Goal: Task Accomplishment & Management: Complete application form

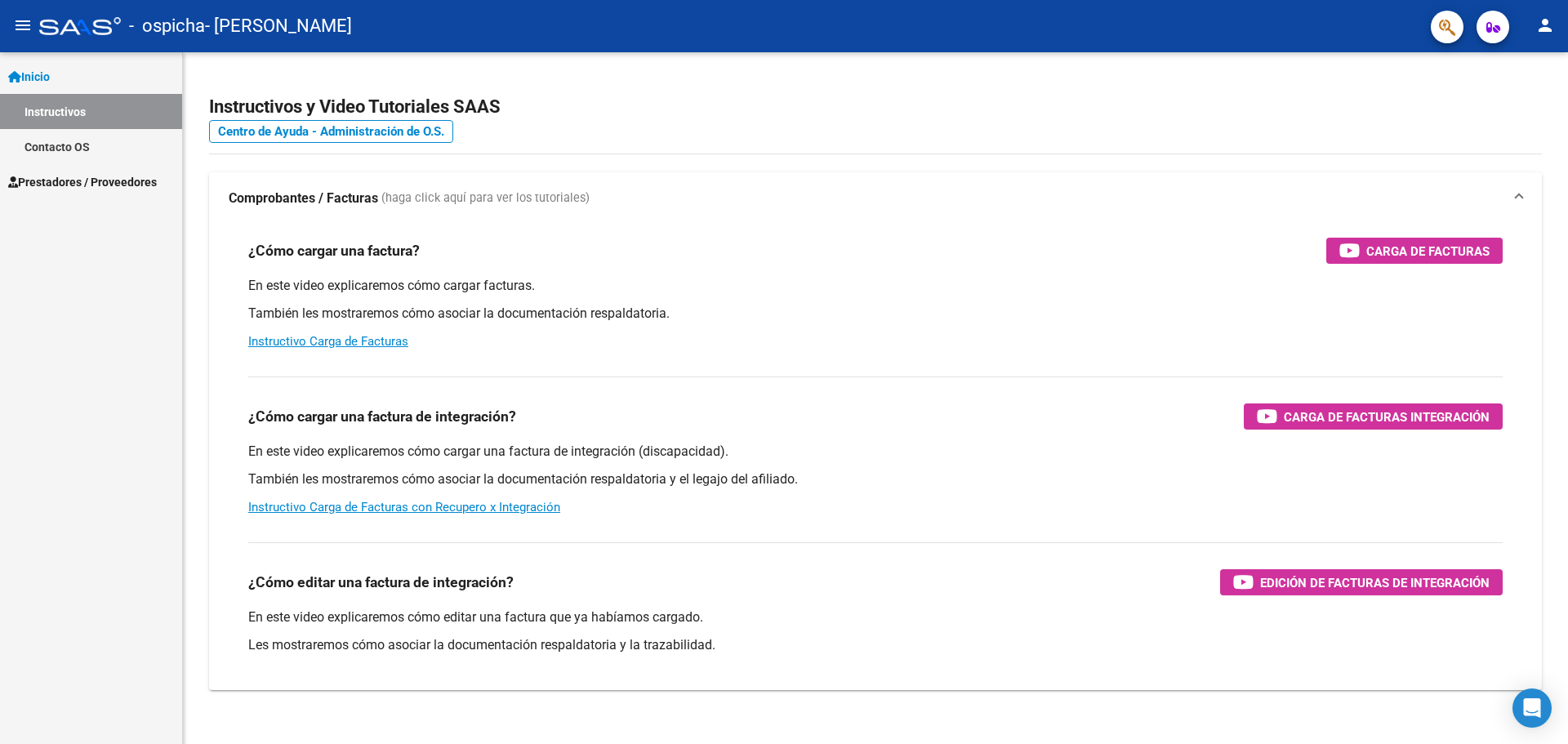
click at [104, 312] on div "Inicio Instructivos Contacto OS Prestadores / Proveedores Facturas - Listado/Ca…" at bounding box center [91, 398] width 182 height 692
click at [116, 176] on span "Prestadores / Proveedores" at bounding box center [82, 182] width 149 height 18
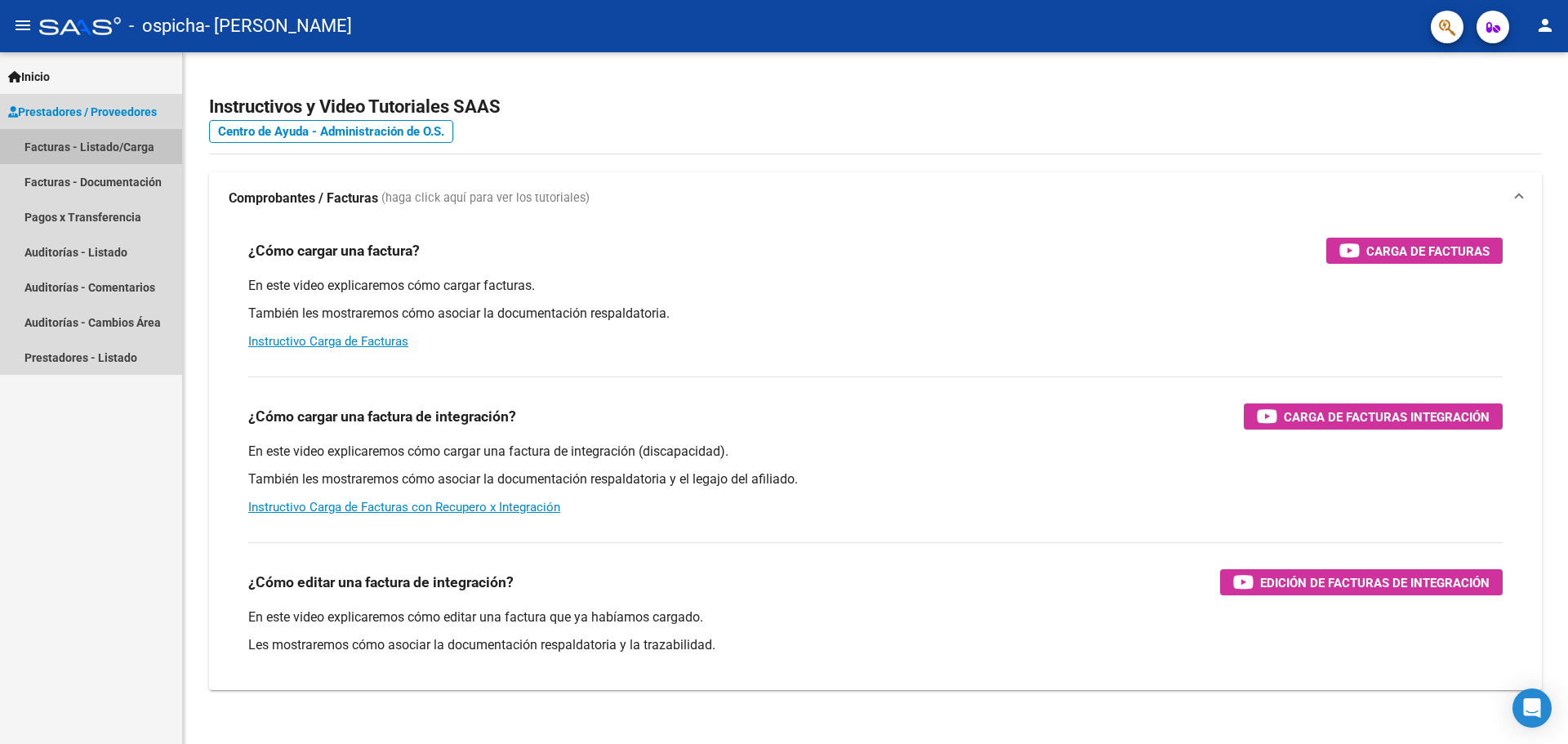
click at [119, 152] on link "Facturas - Listado/Carga" at bounding box center [91, 147] width 182 height 35
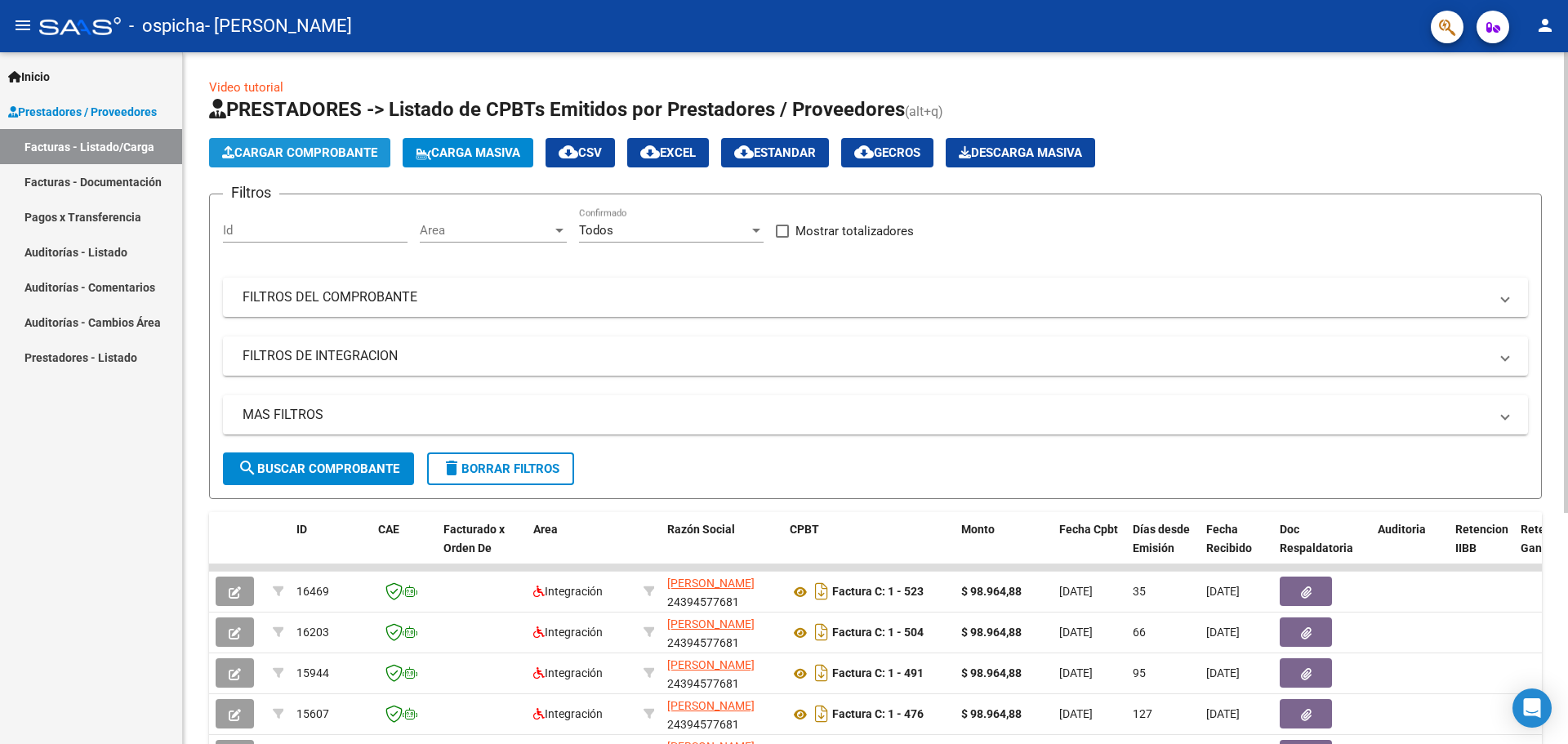
click at [328, 146] on span "Cargar Comprobante" at bounding box center [300, 152] width 155 height 15
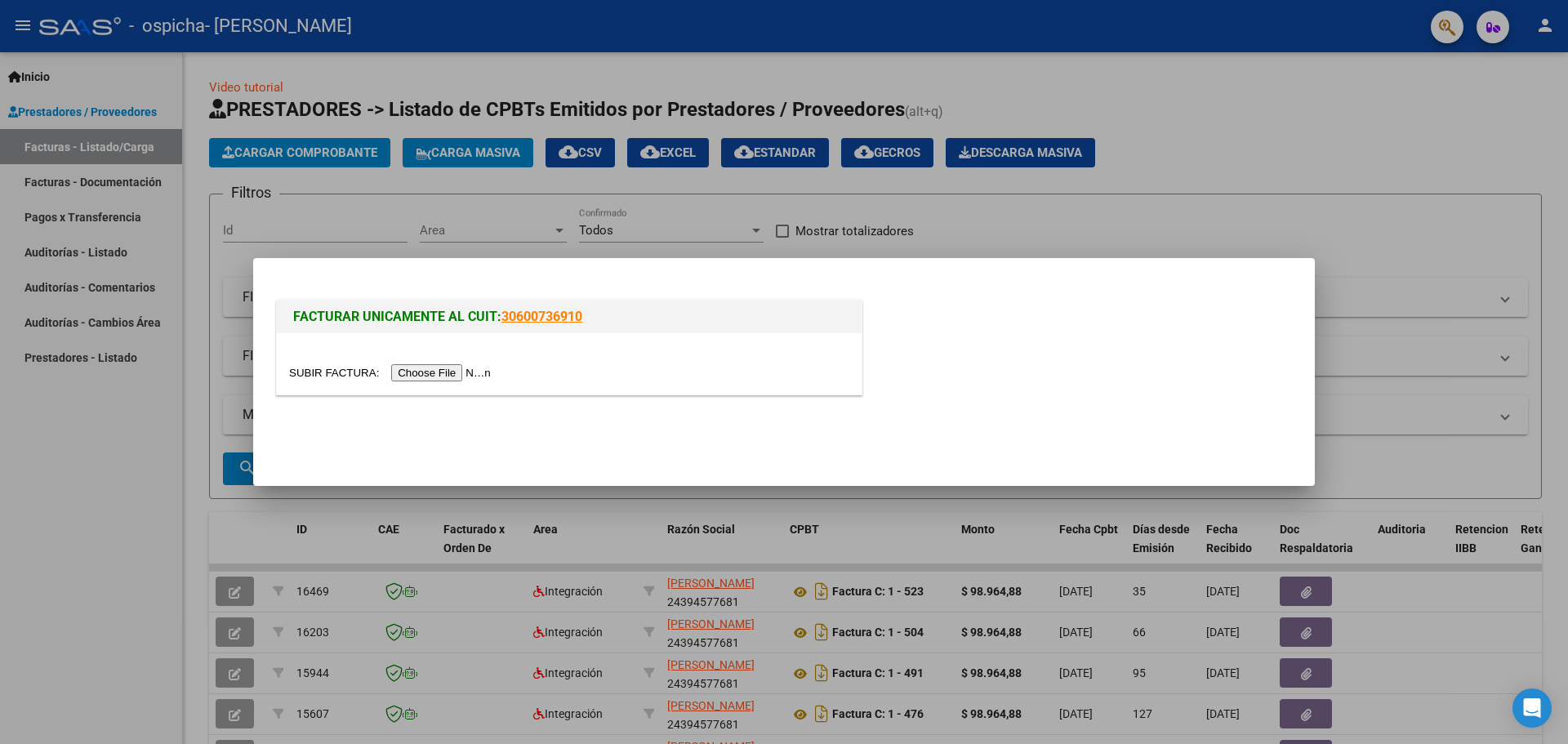
click at [459, 374] on input "file" at bounding box center [392, 373] width 207 height 18
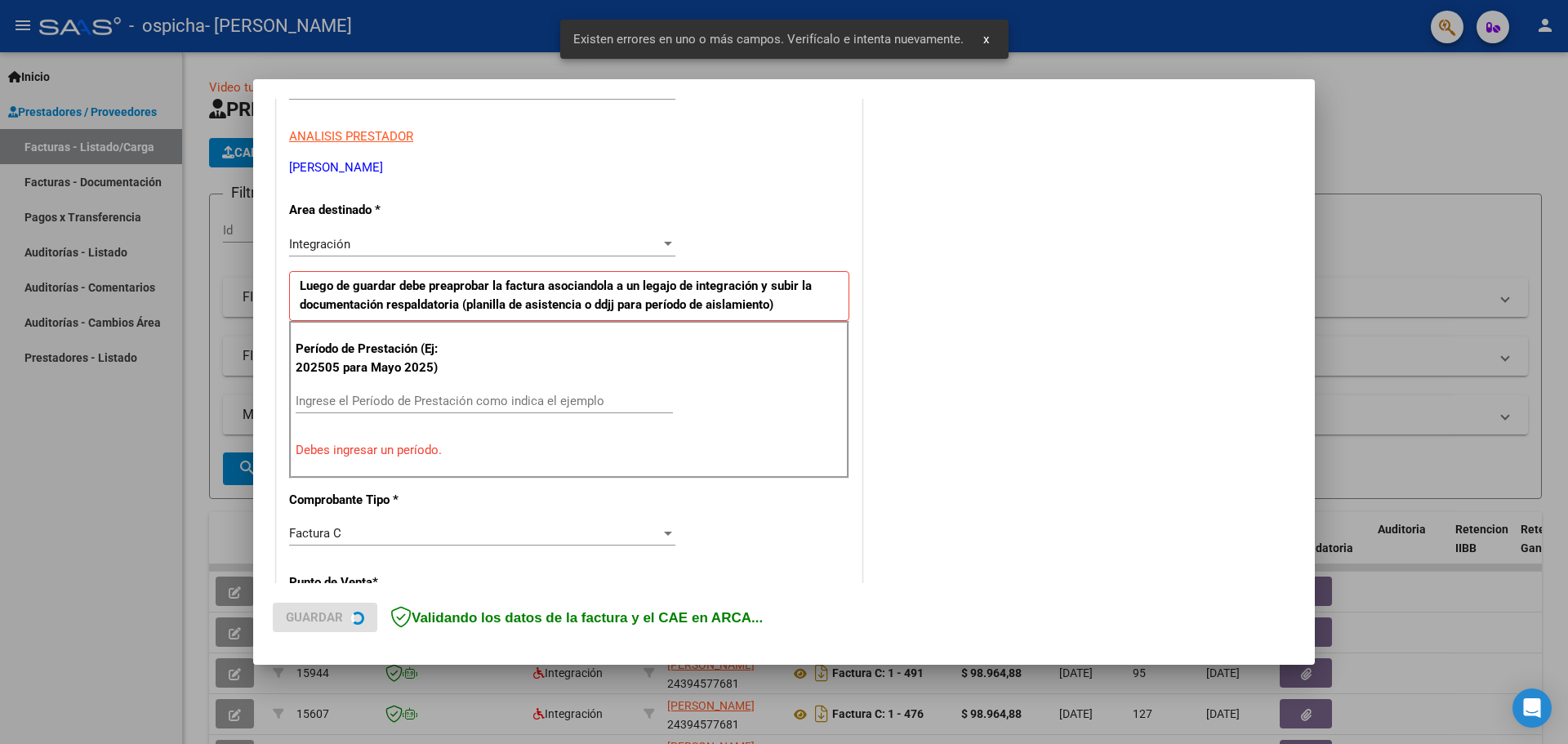
scroll to position [297, 0]
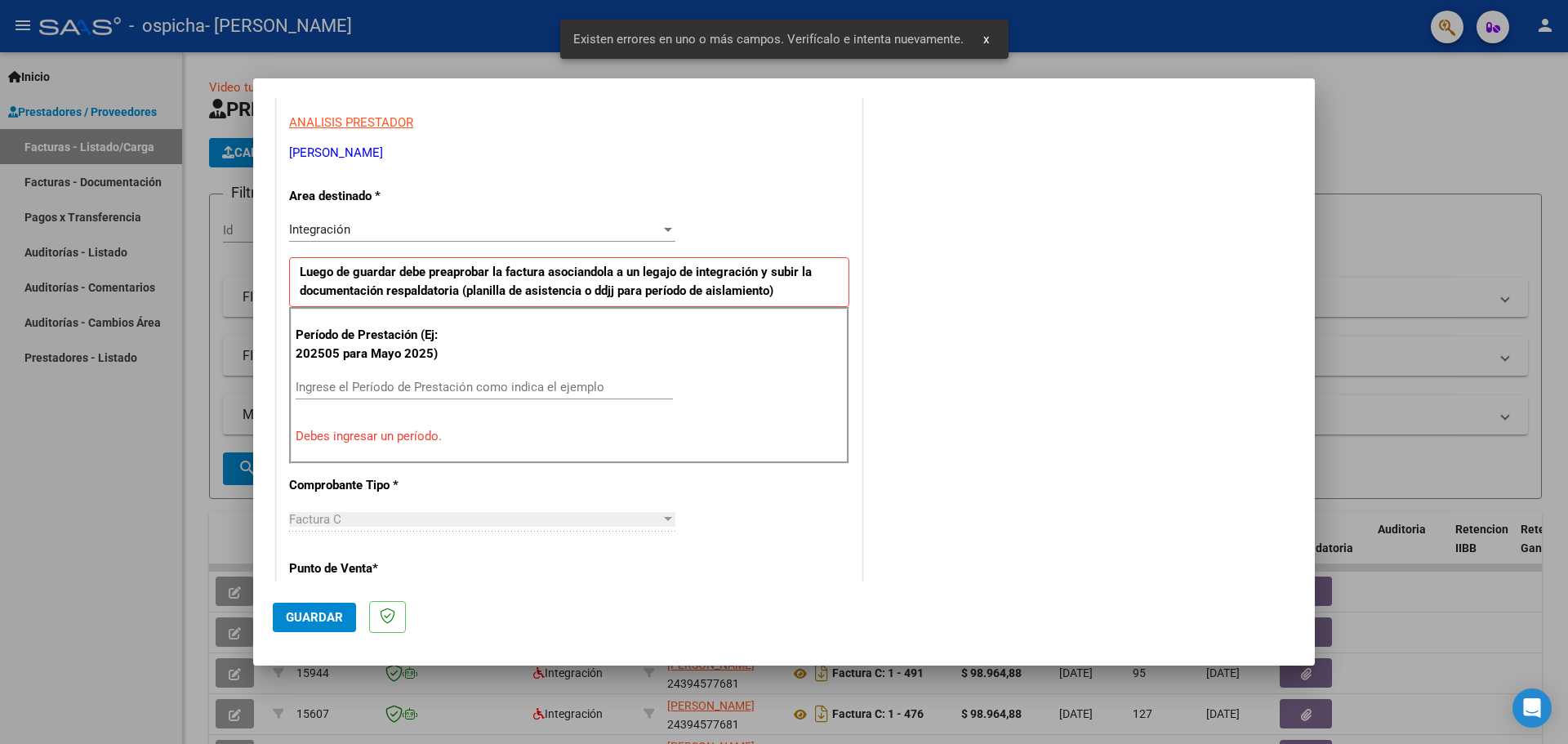
click at [596, 380] on input "Ingrese el Período de Prestación como indica el ejemplo" at bounding box center [484, 387] width 377 height 15
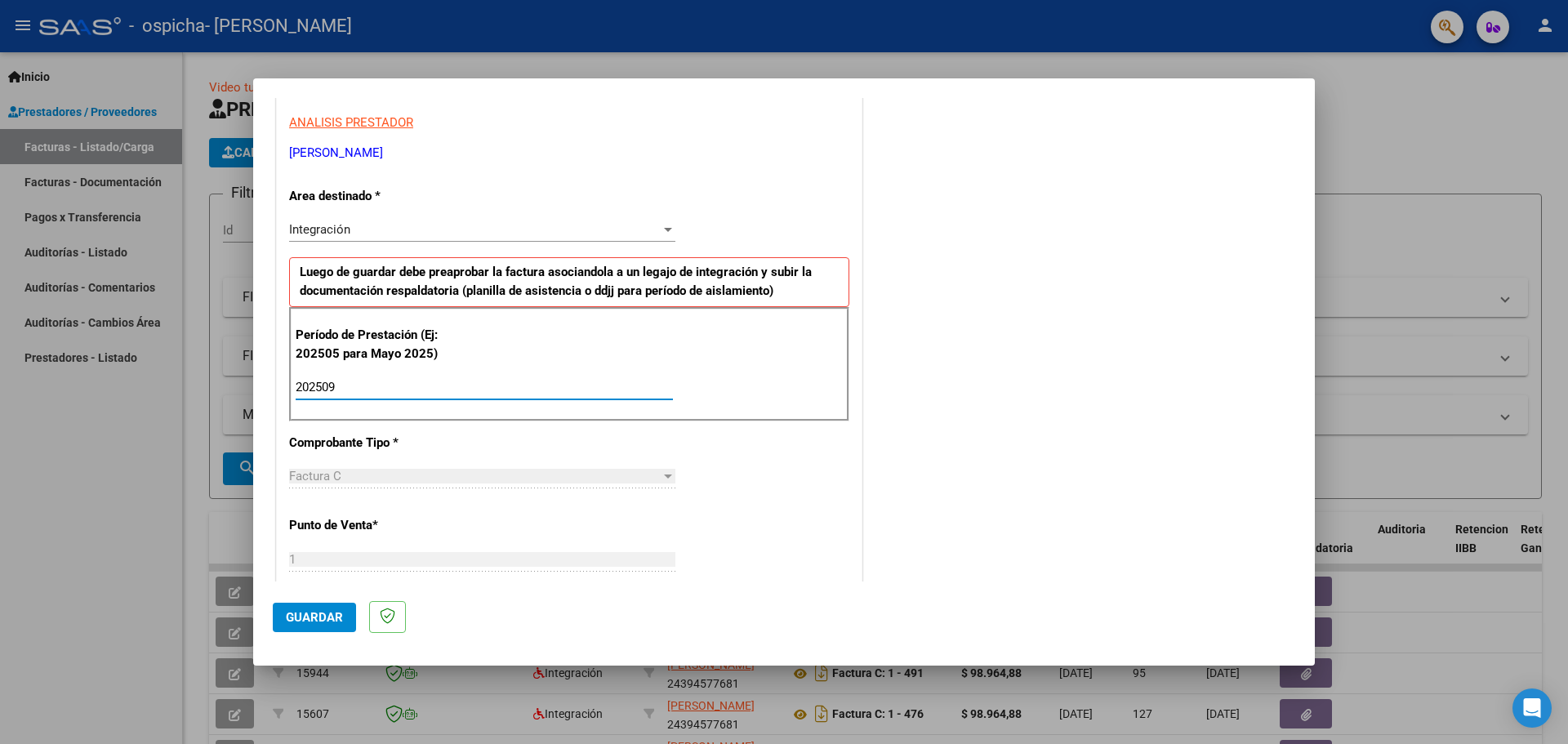
type input "202509"
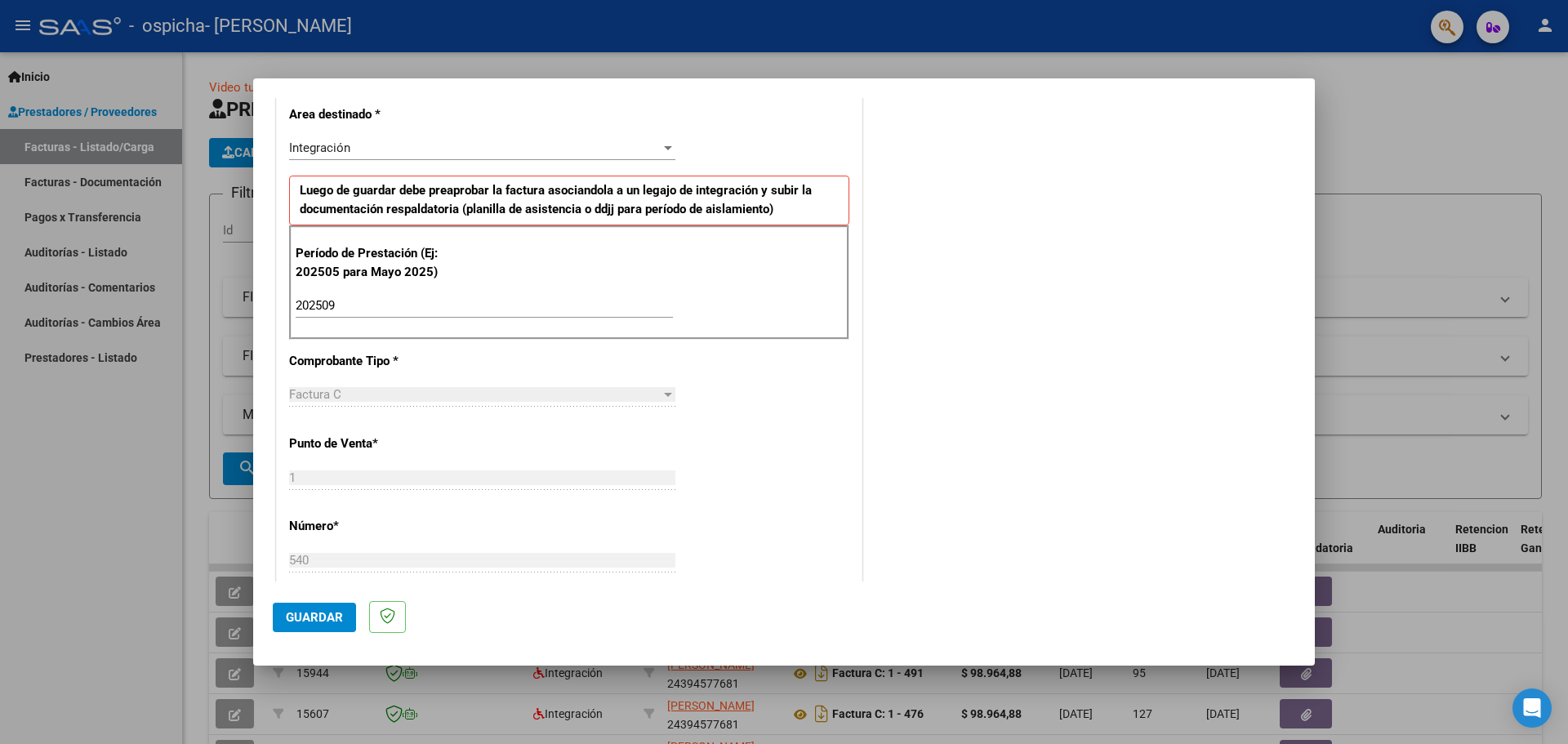
click at [830, 420] on div "CUIT * 24-39457768-1 Ingresar CUIT ANALISIS PRESTADOR [PERSON_NAME] ARCA [PERSO…" at bounding box center [569, 539] width 585 height 1229
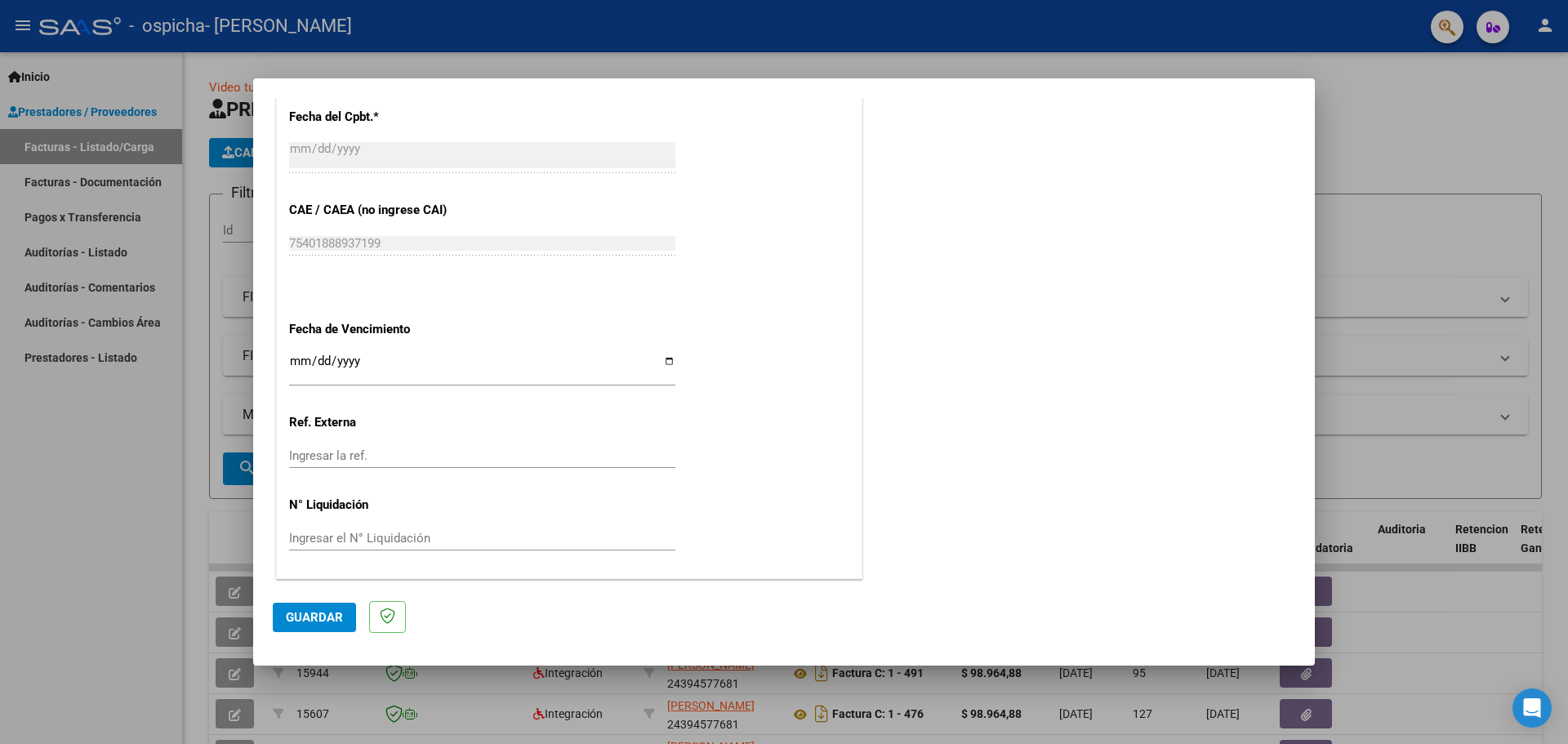
scroll to position [955, 0]
click at [321, 620] on span "Guardar" at bounding box center [315, 618] width 57 height 15
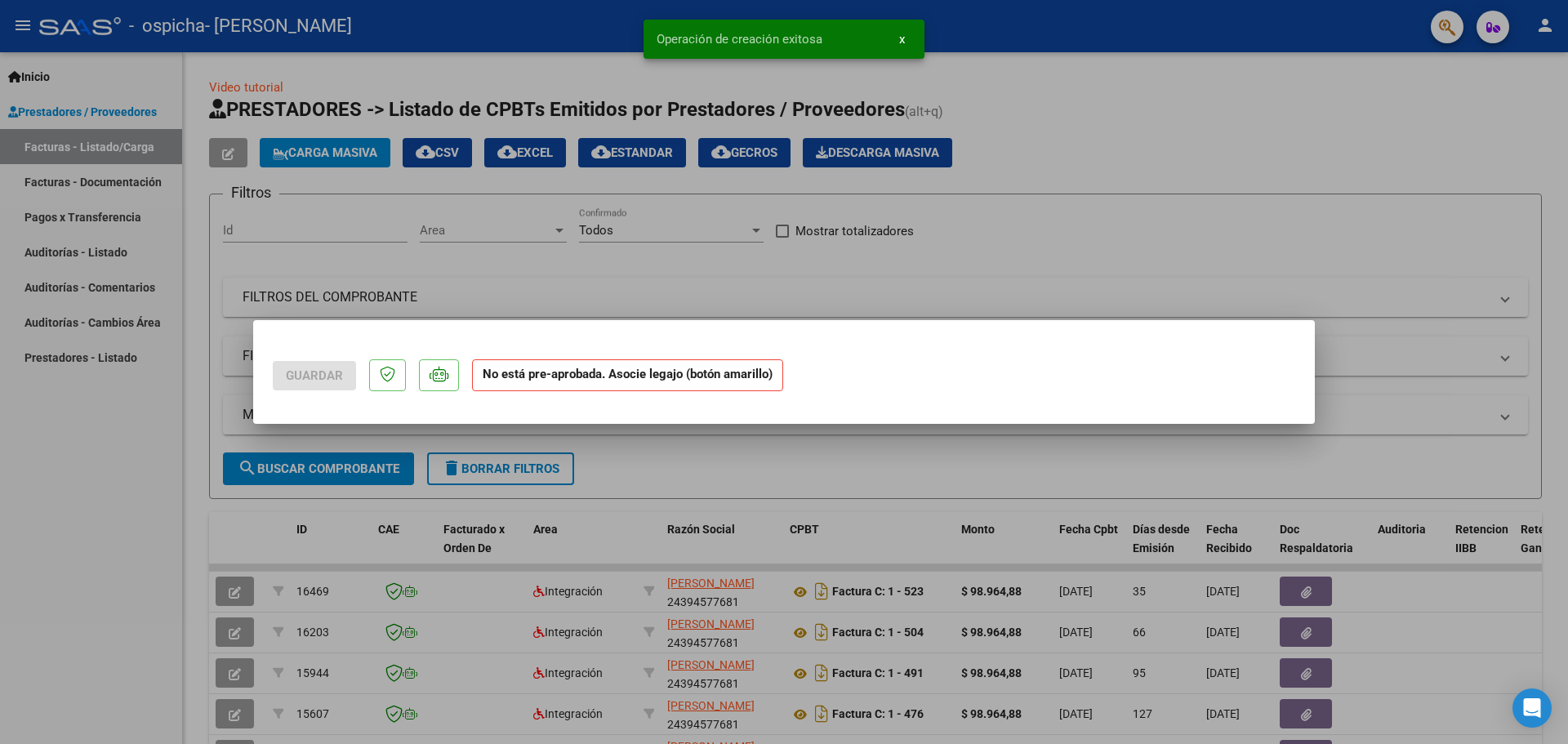
scroll to position [0, 0]
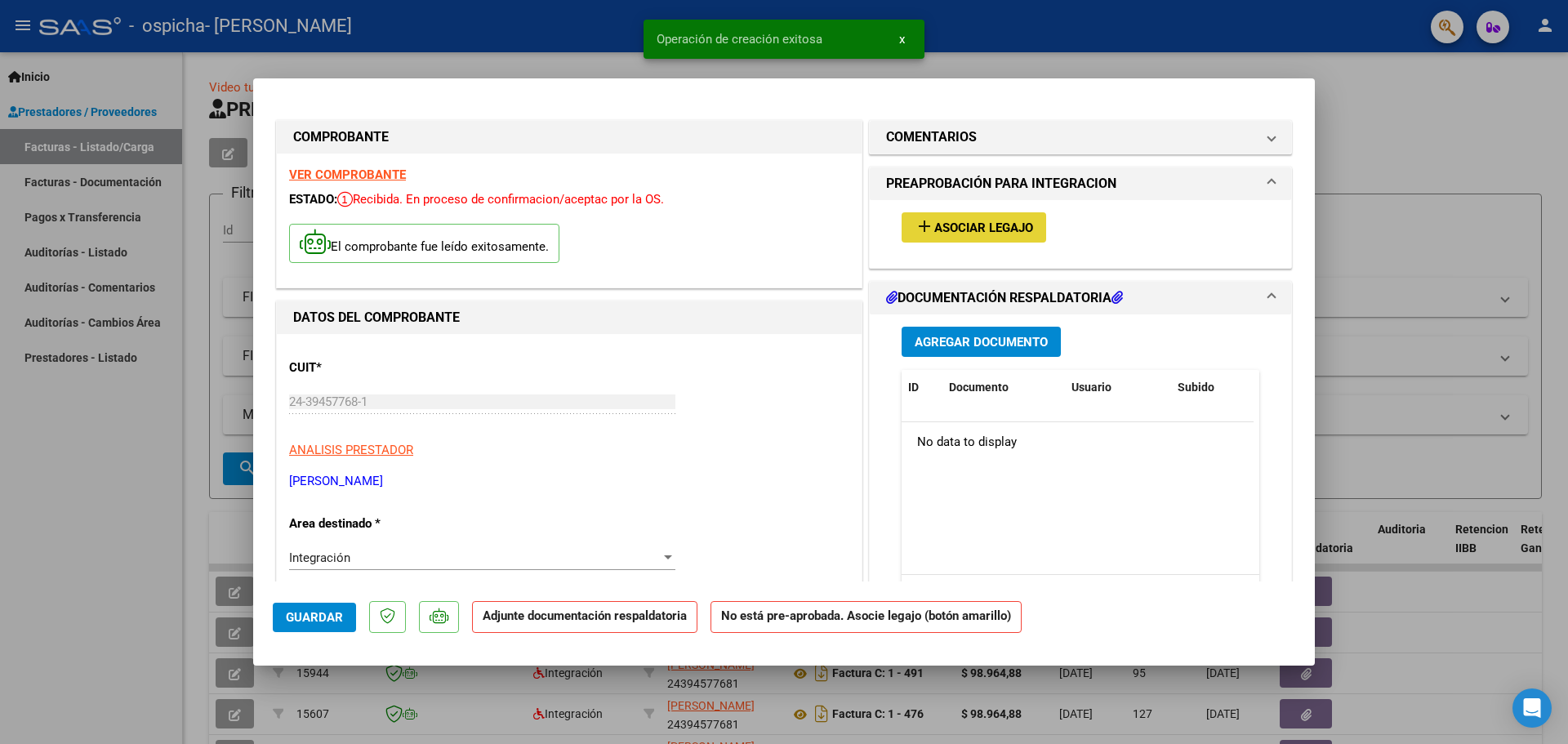
click at [993, 231] on span "Asociar Legajo" at bounding box center [984, 227] width 99 height 15
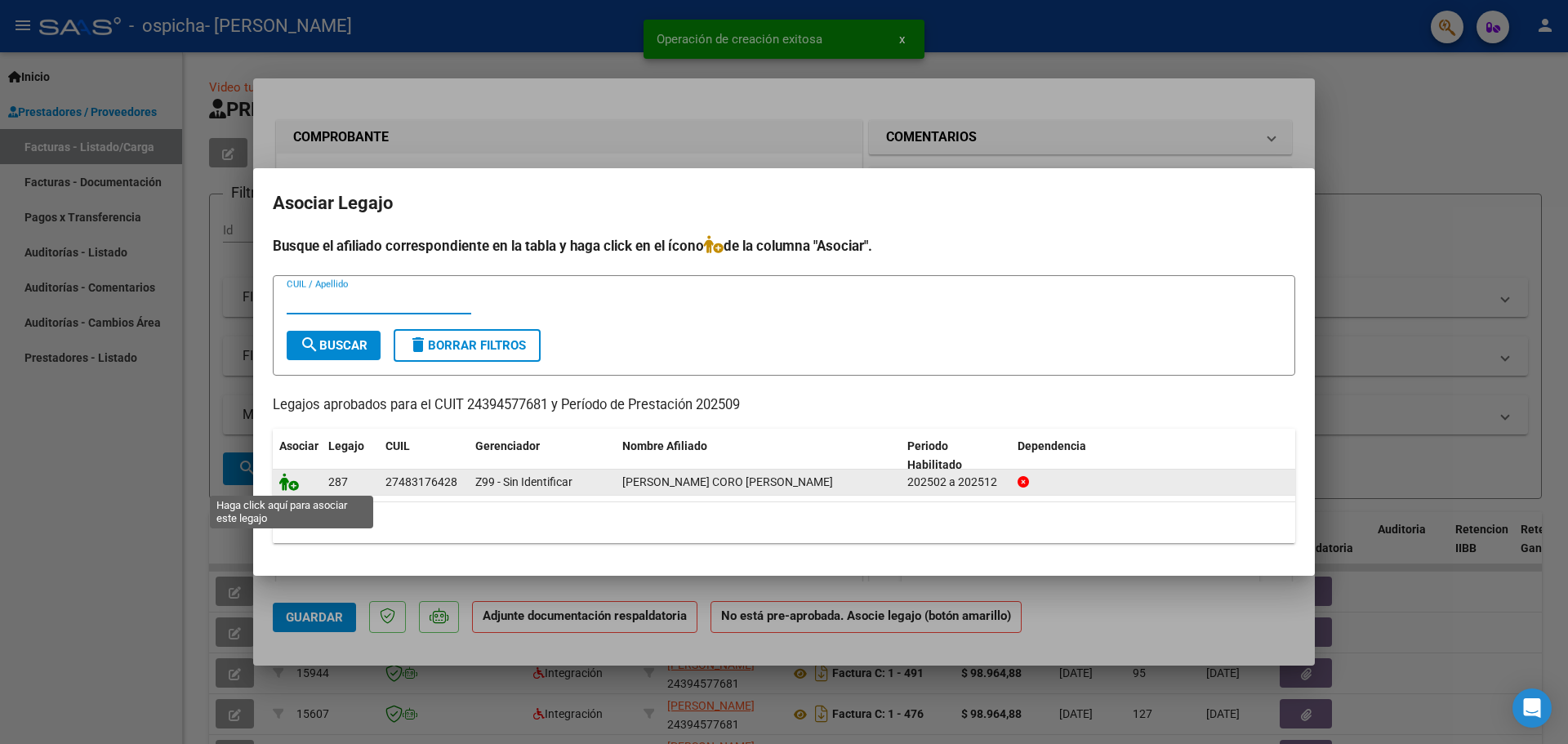
click at [295, 485] on icon at bounding box center [289, 482] width 20 height 18
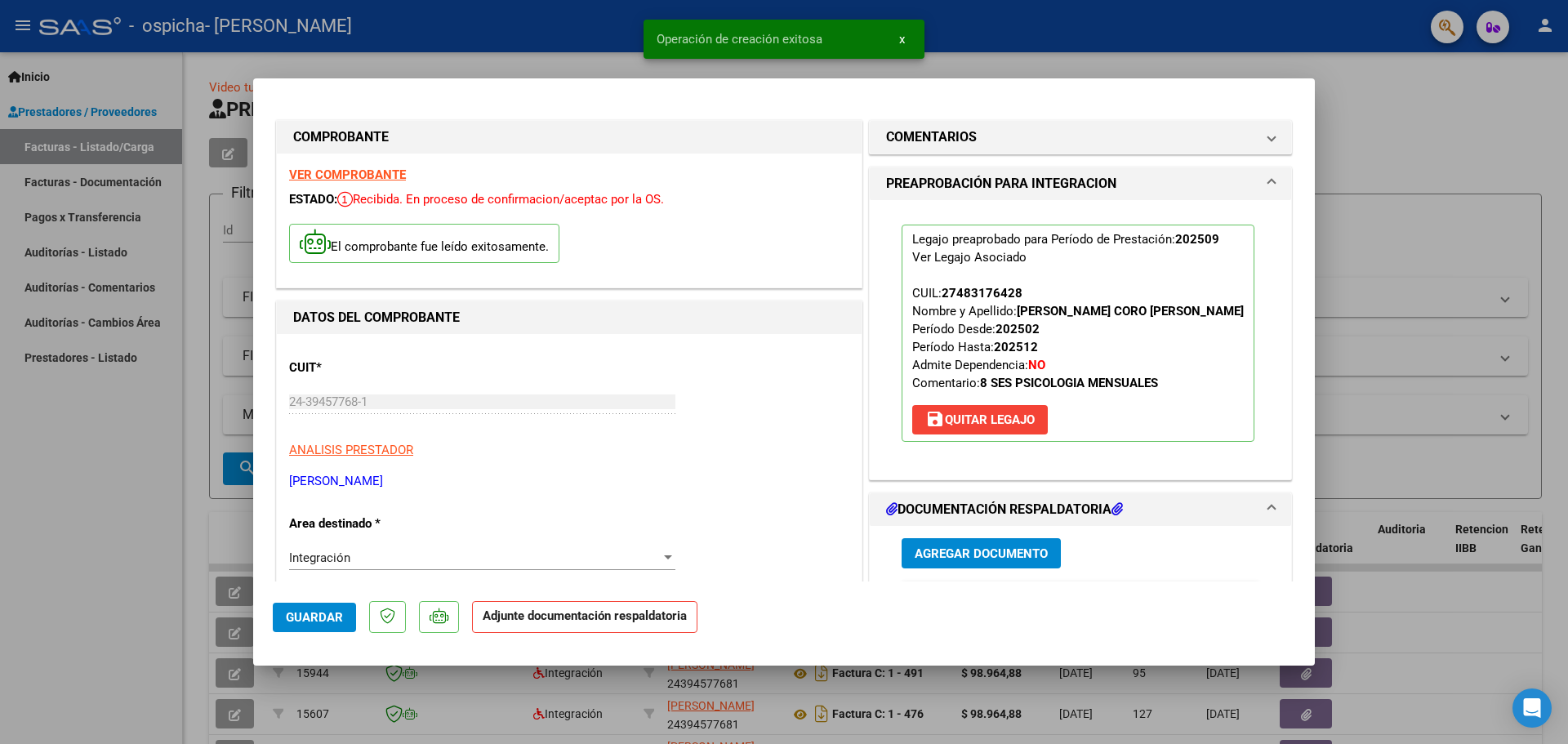
scroll to position [81, 0]
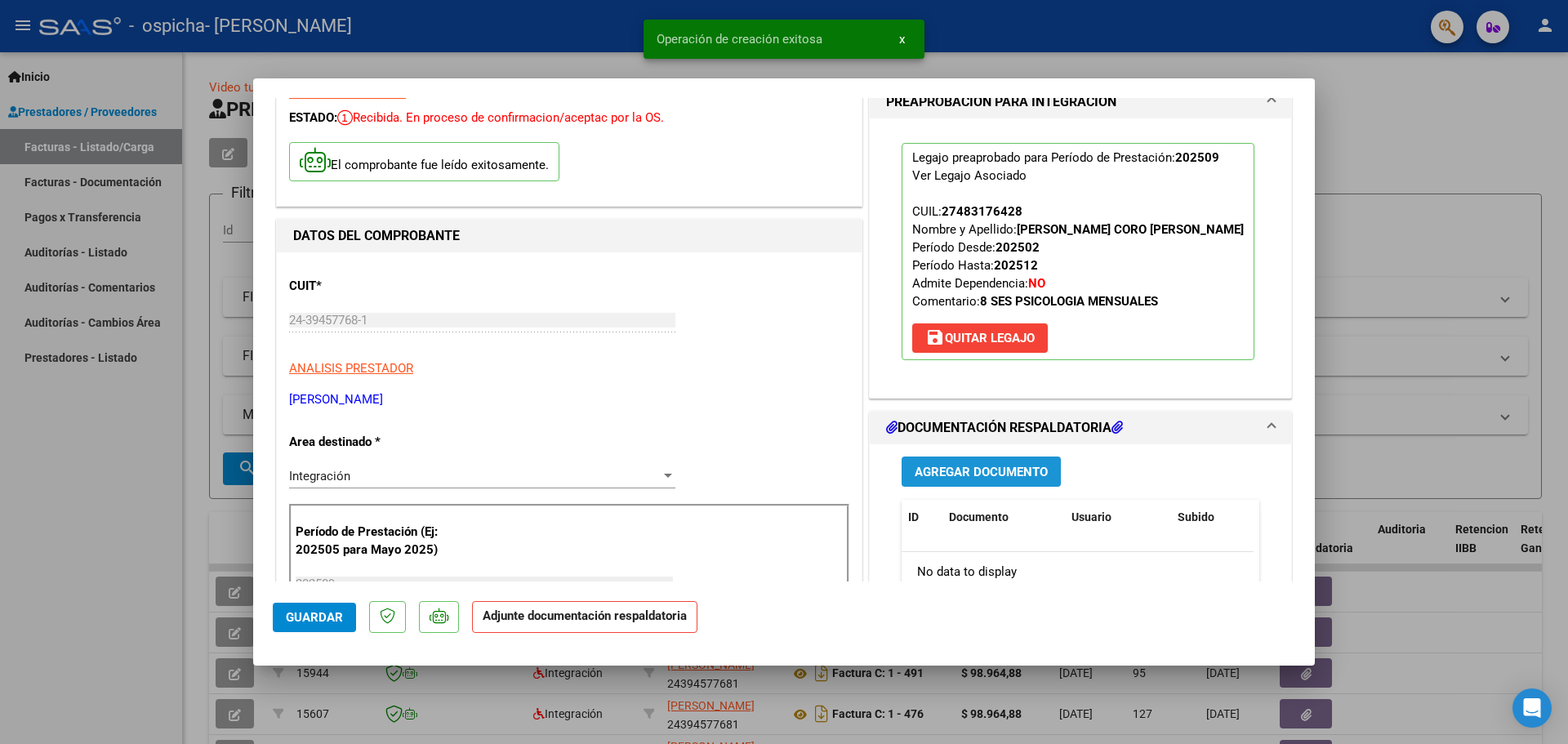
click at [993, 463] on button "Agregar Documento" at bounding box center [981, 471] width 160 height 30
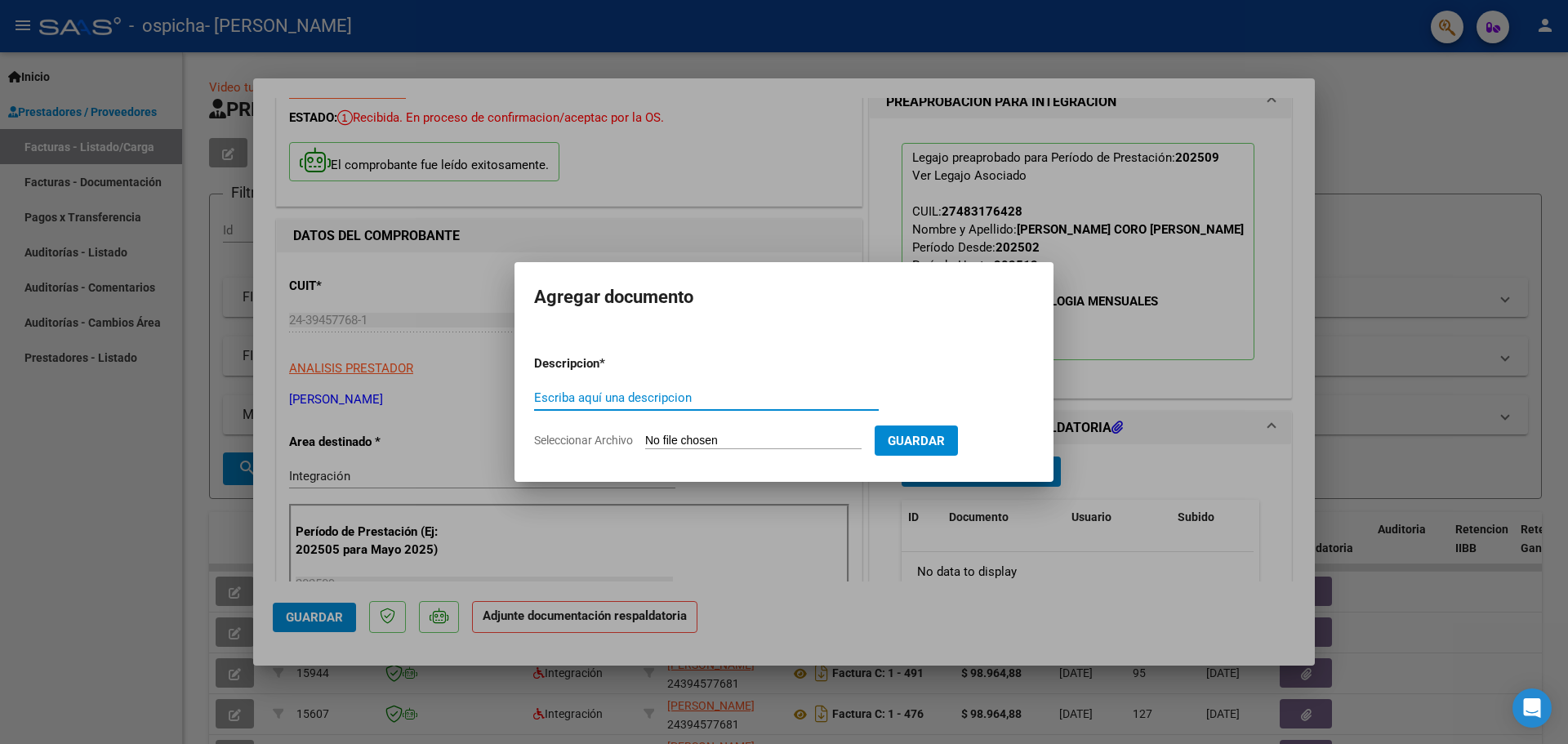
click at [682, 395] on input "Escriba aquí una descripcion" at bounding box center [707, 397] width 345 height 15
type input "Planilla de asistencia"
click at [792, 434] on input "Seleccionar Archivo" at bounding box center [753, 442] width 217 height 16
type input "C:\fakepath\24394577681_011_00001_00000540.pdf"
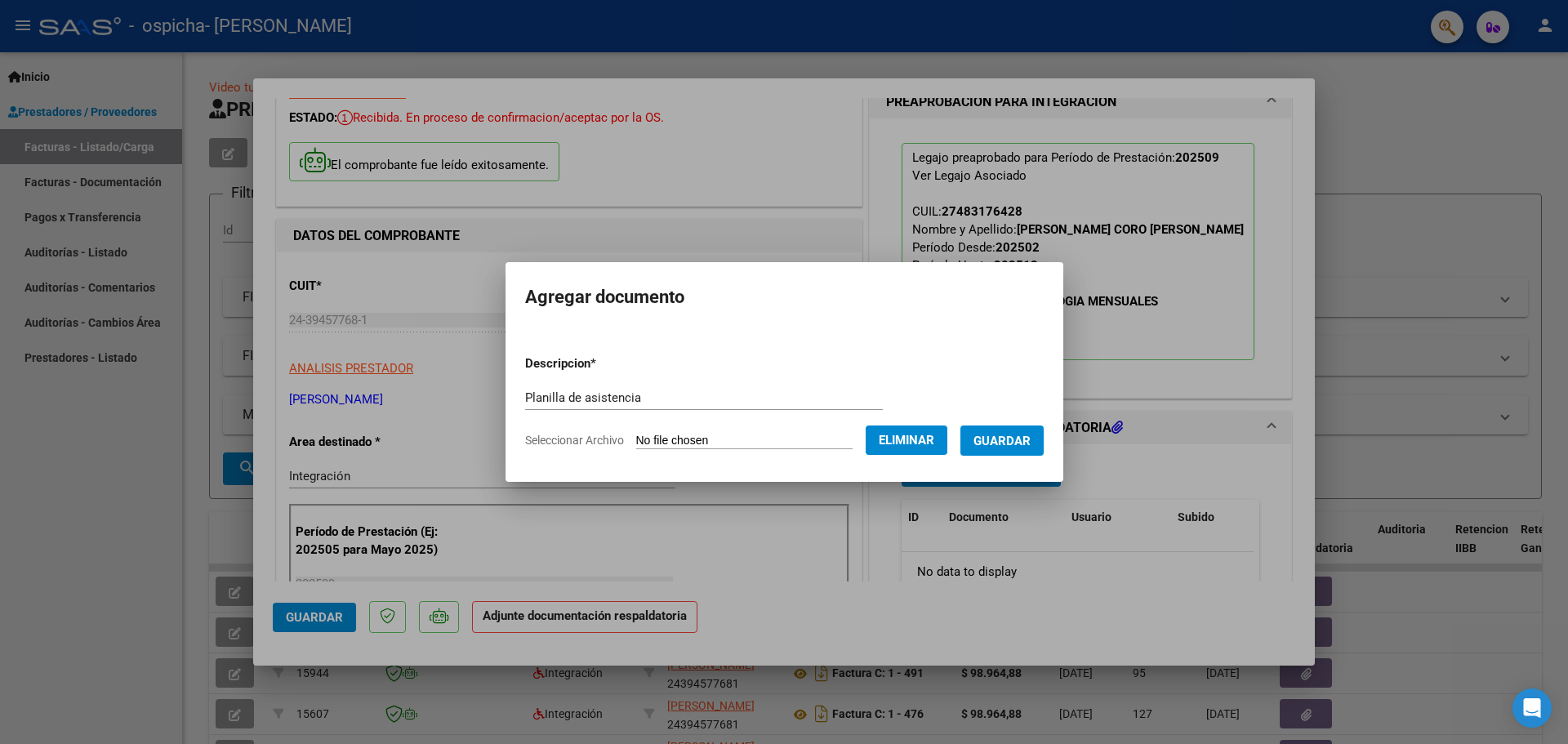
click at [1004, 441] on span "Guardar" at bounding box center [1003, 441] width 57 height 15
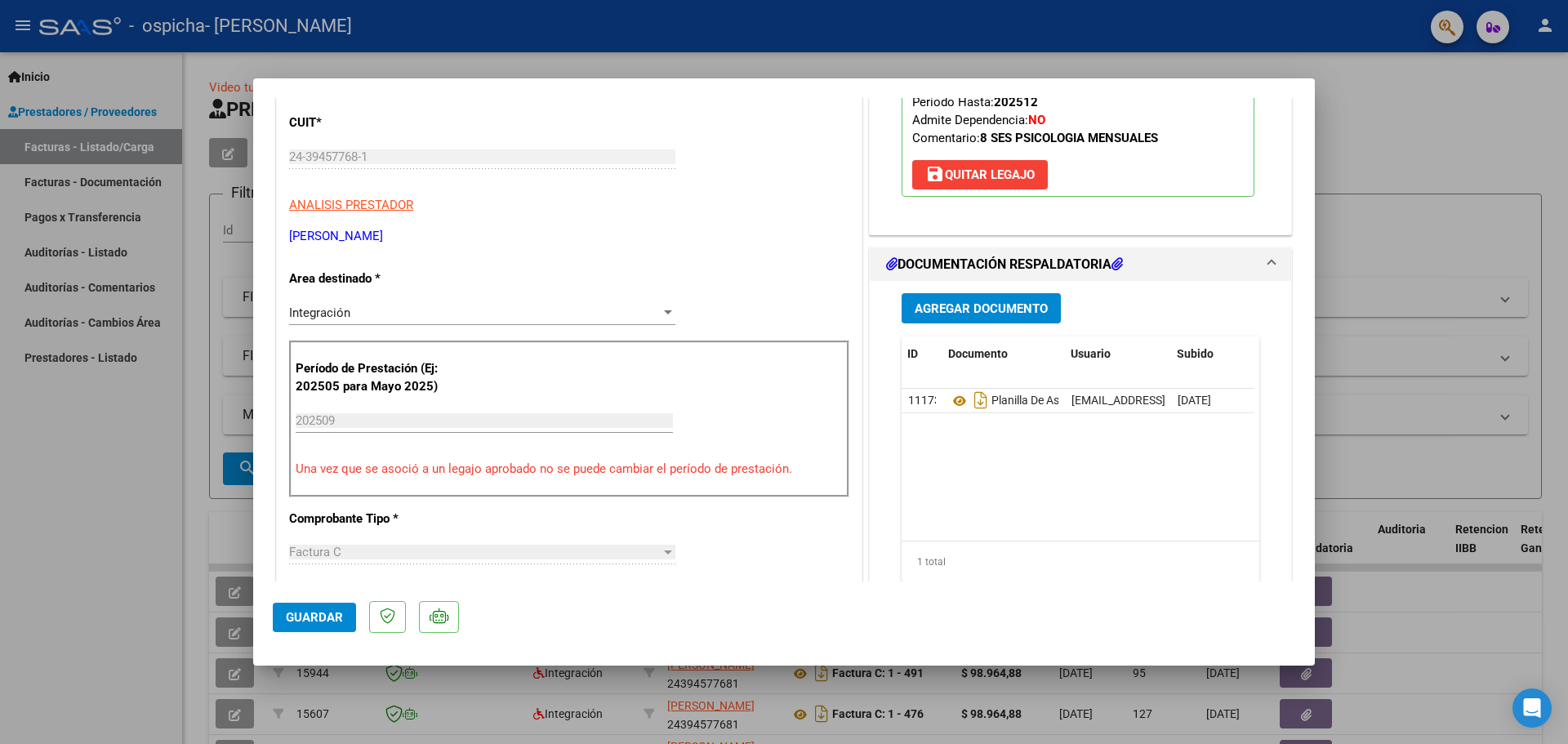
scroll to position [0, 81]
click at [1179, 395] on icon at bounding box center [1185, 400] width 13 height 16
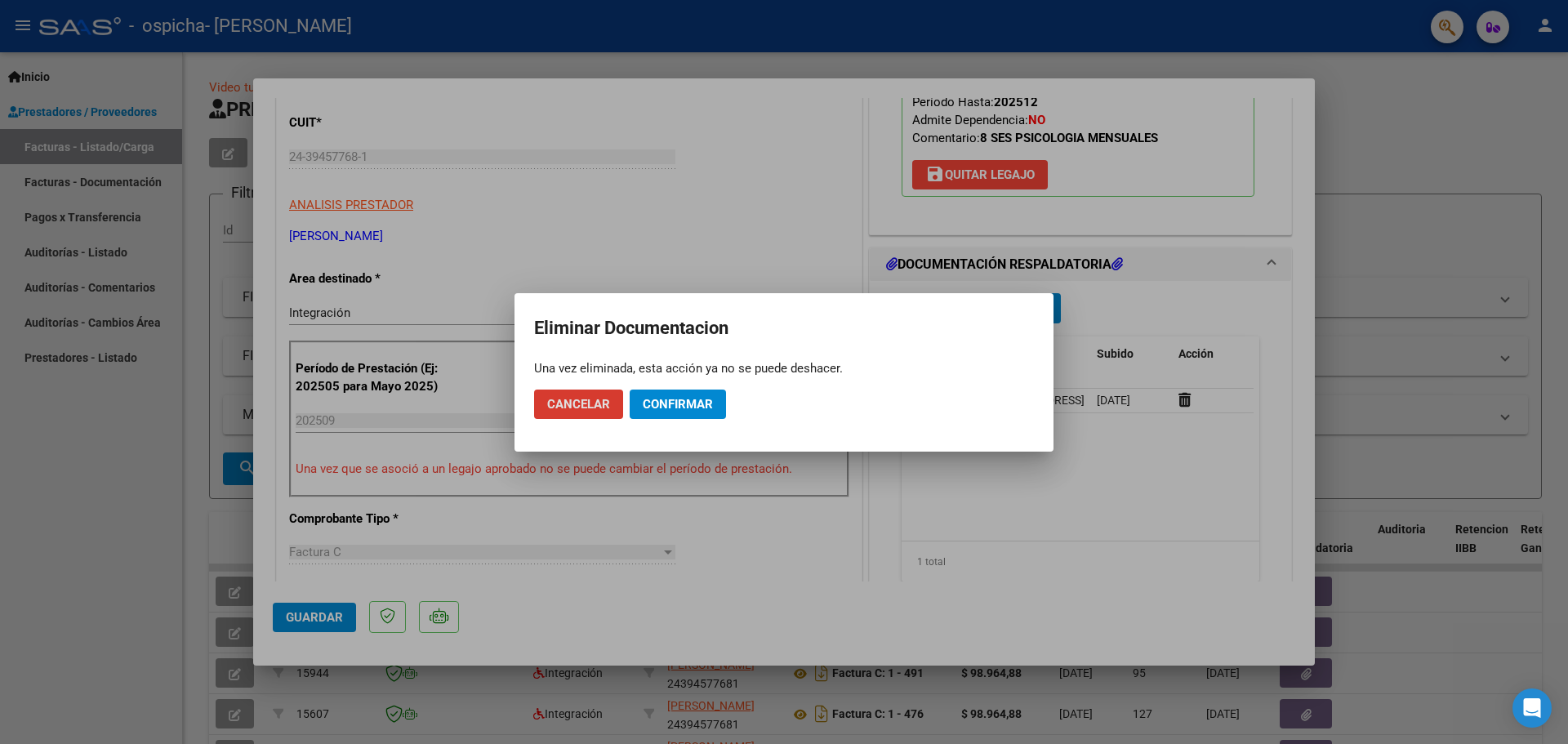
click at [675, 400] on span "Confirmar" at bounding box center [678, 404] width 71 height 15
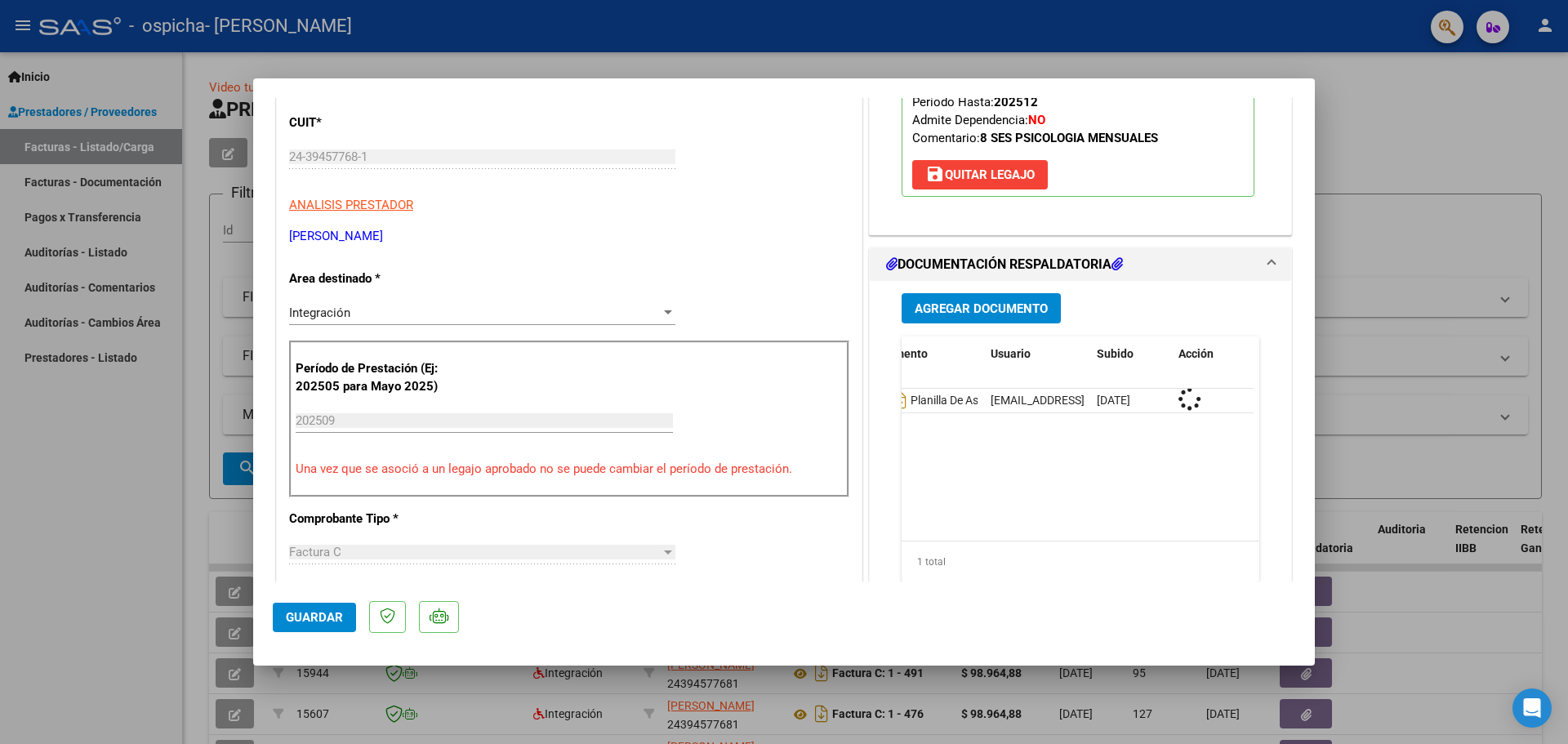
scroll to position [0, 0]
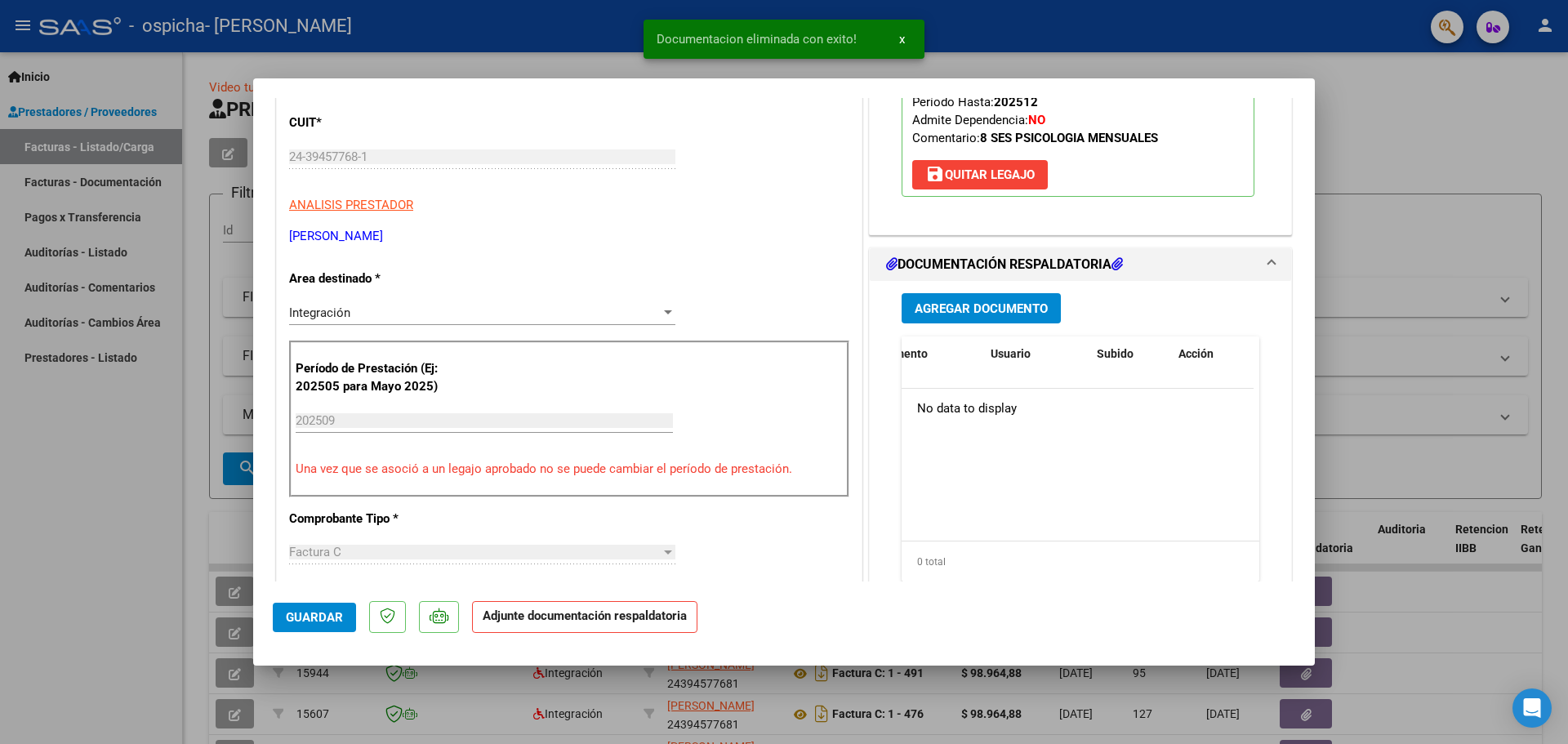
click at [1039, 315] on span "Agregar Documento" at bounding box center [982, 309] width 133 height 15
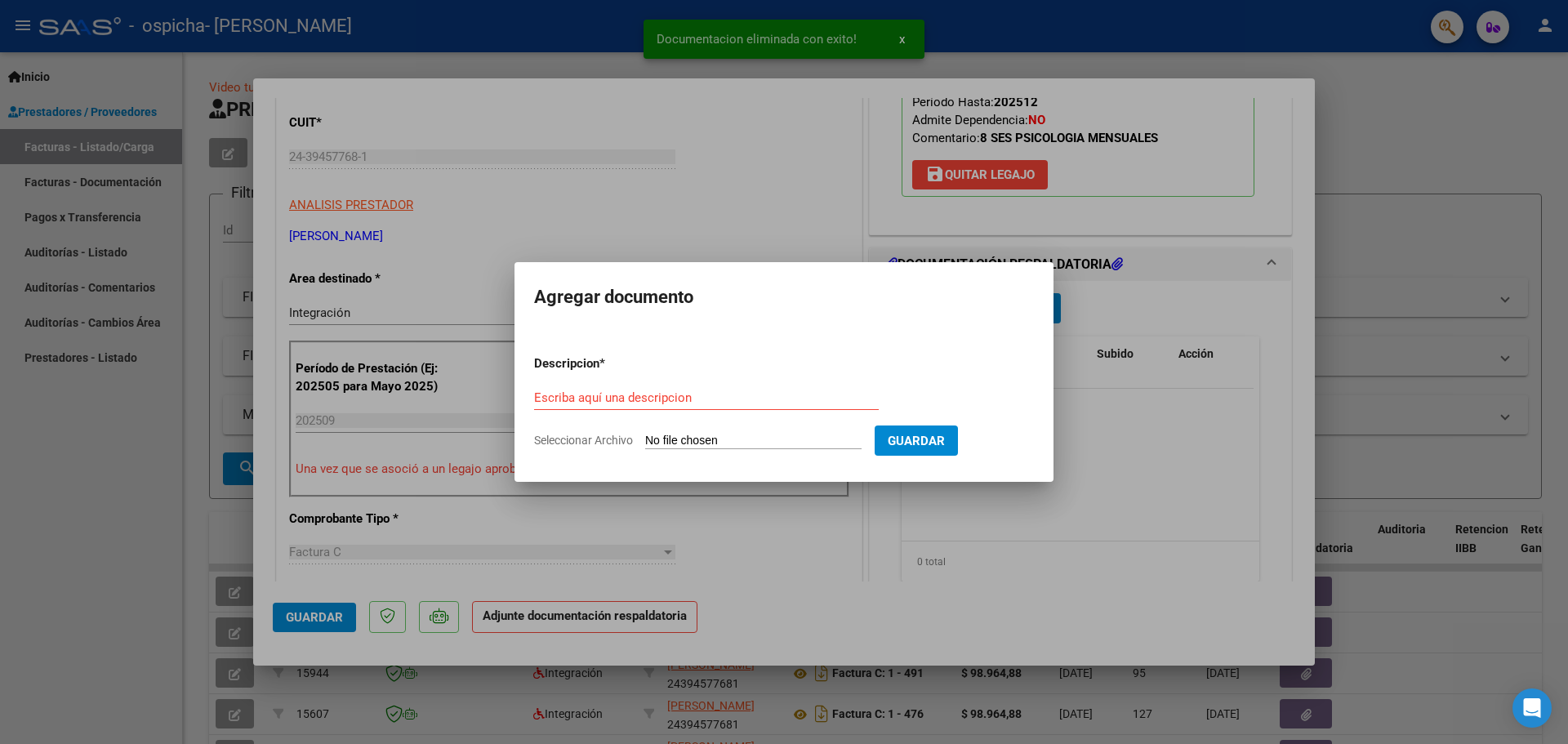
click at [805, 441] on input "Seleccionar Archivo" at bounding box center [753, 442] width 217 height 16
type input "C:\fakepath\Planilla asistencia [PERSON_NAME] 2025.pdf"
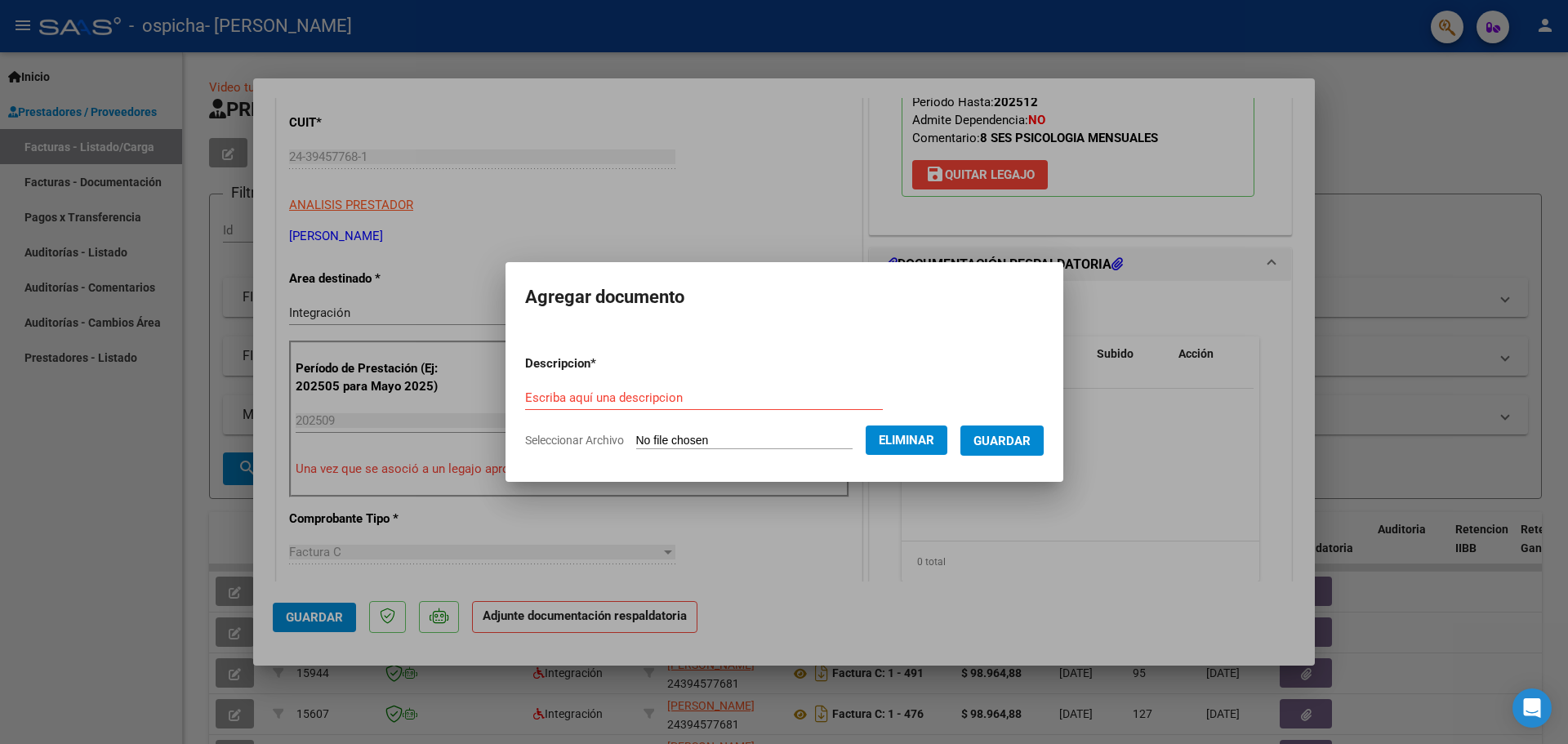
click at [710, 390] on input "Escriba aquí una descripcion" at bounding box center [704, 397] width 358 height 15
type input "Planilla de asistencia"
click at [1030, 434] on span "Guardar" at bounding box center [1003, 441] width 57 height 15
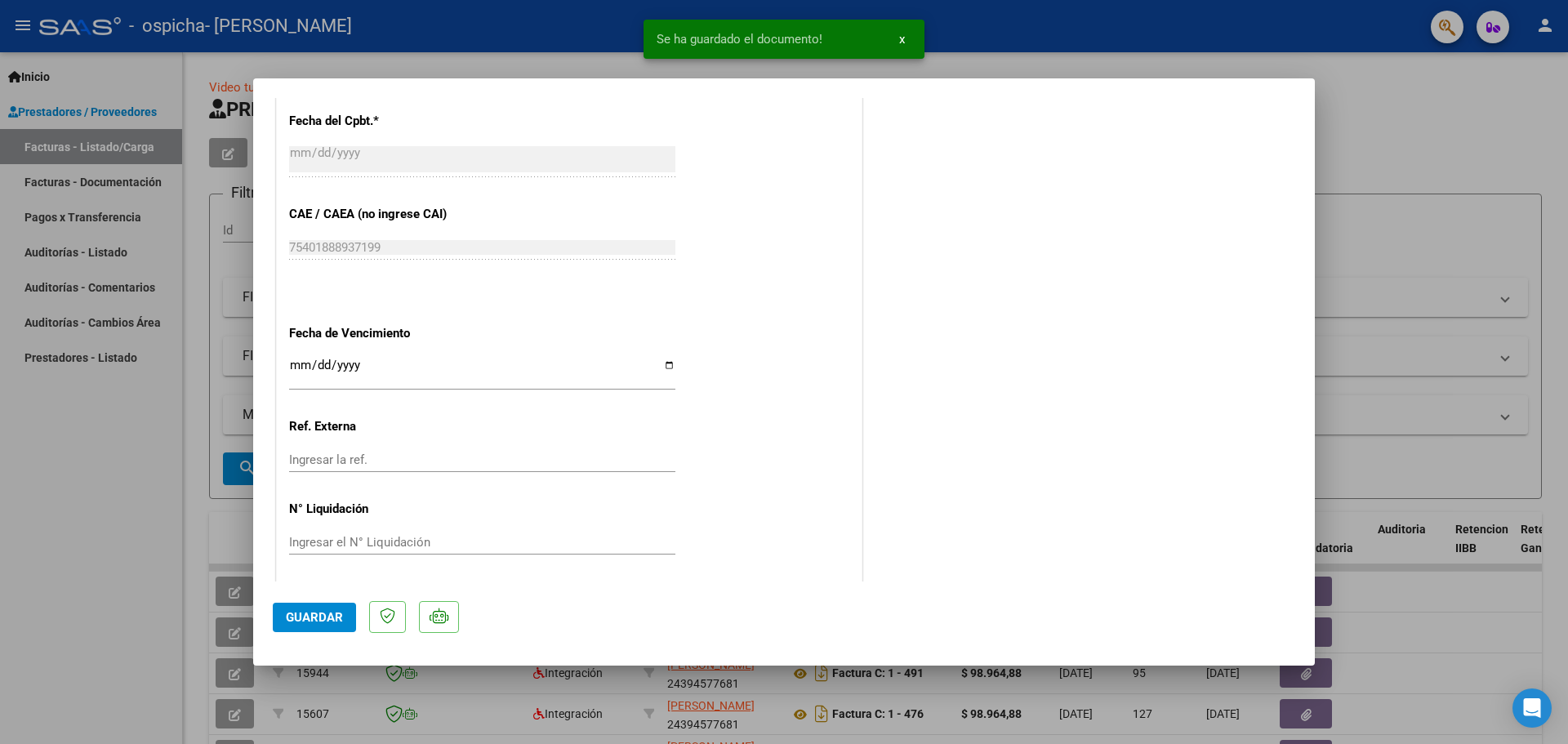
scroll to position [979, 0]
click at [336, 620] on span "Guardar" at bounding box center [315, 618] width 57 height 15
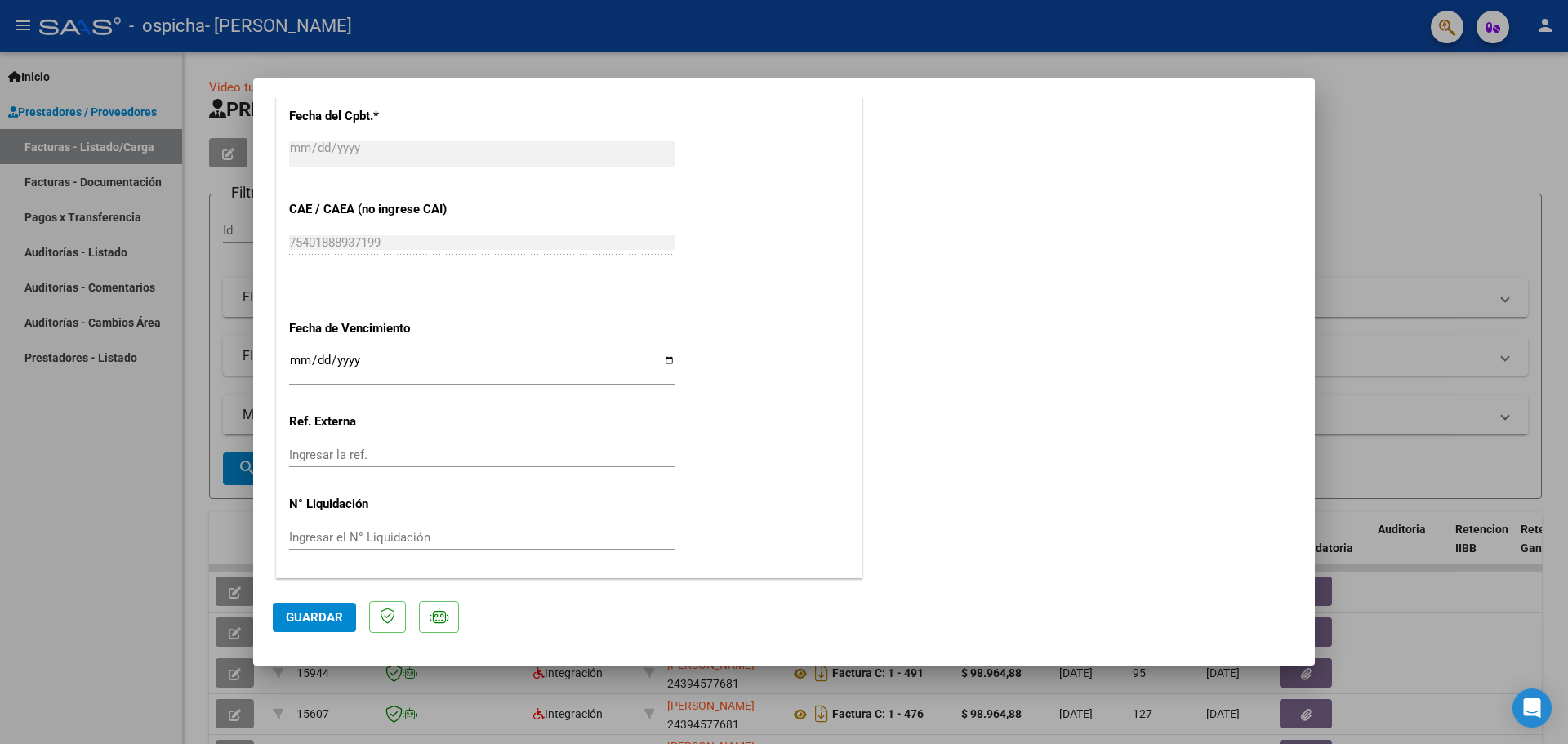
click at [116, 483] on div at bounding box center [784, 372] width 1568 height 744
type input "$ 0,00"
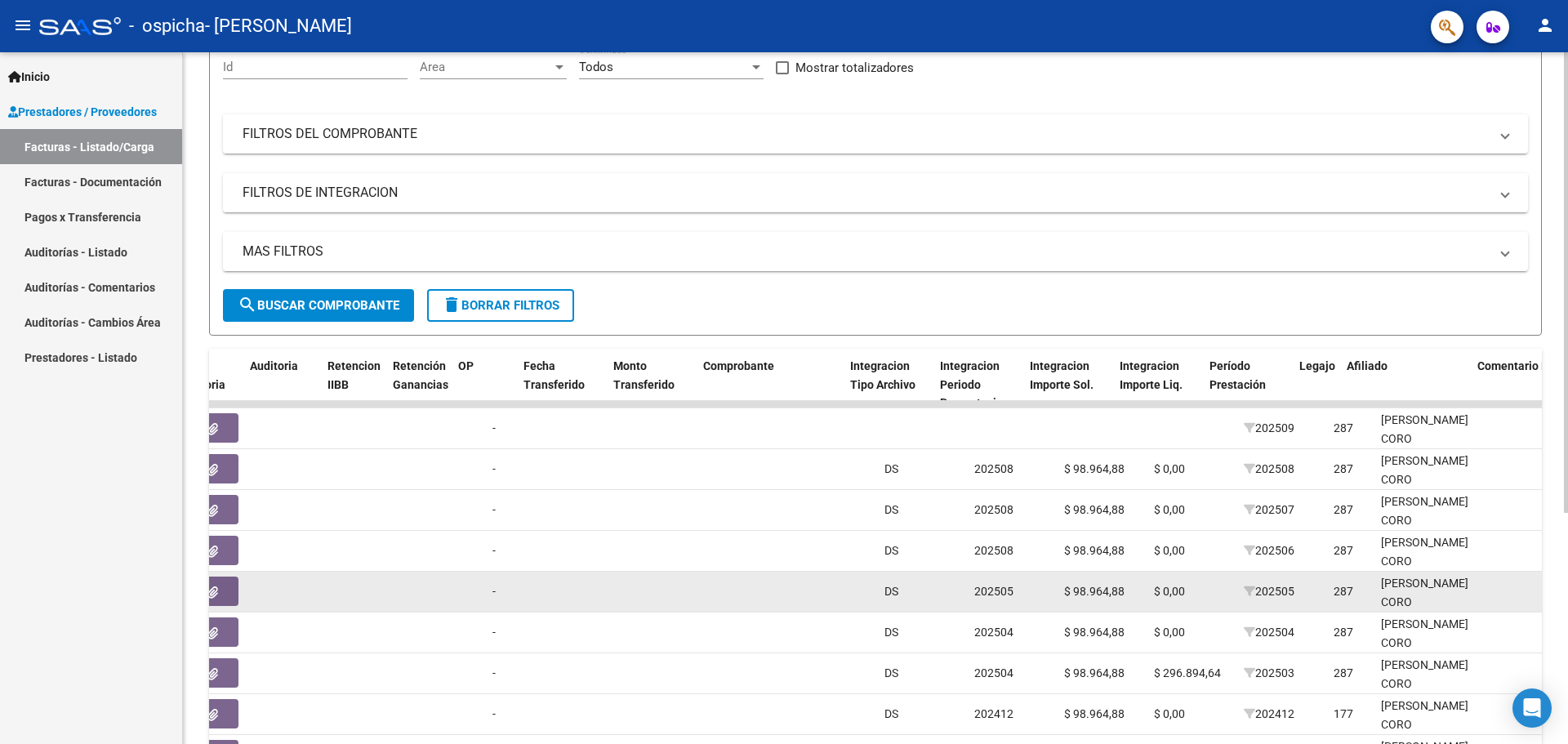
scroll to position [0, 1175]
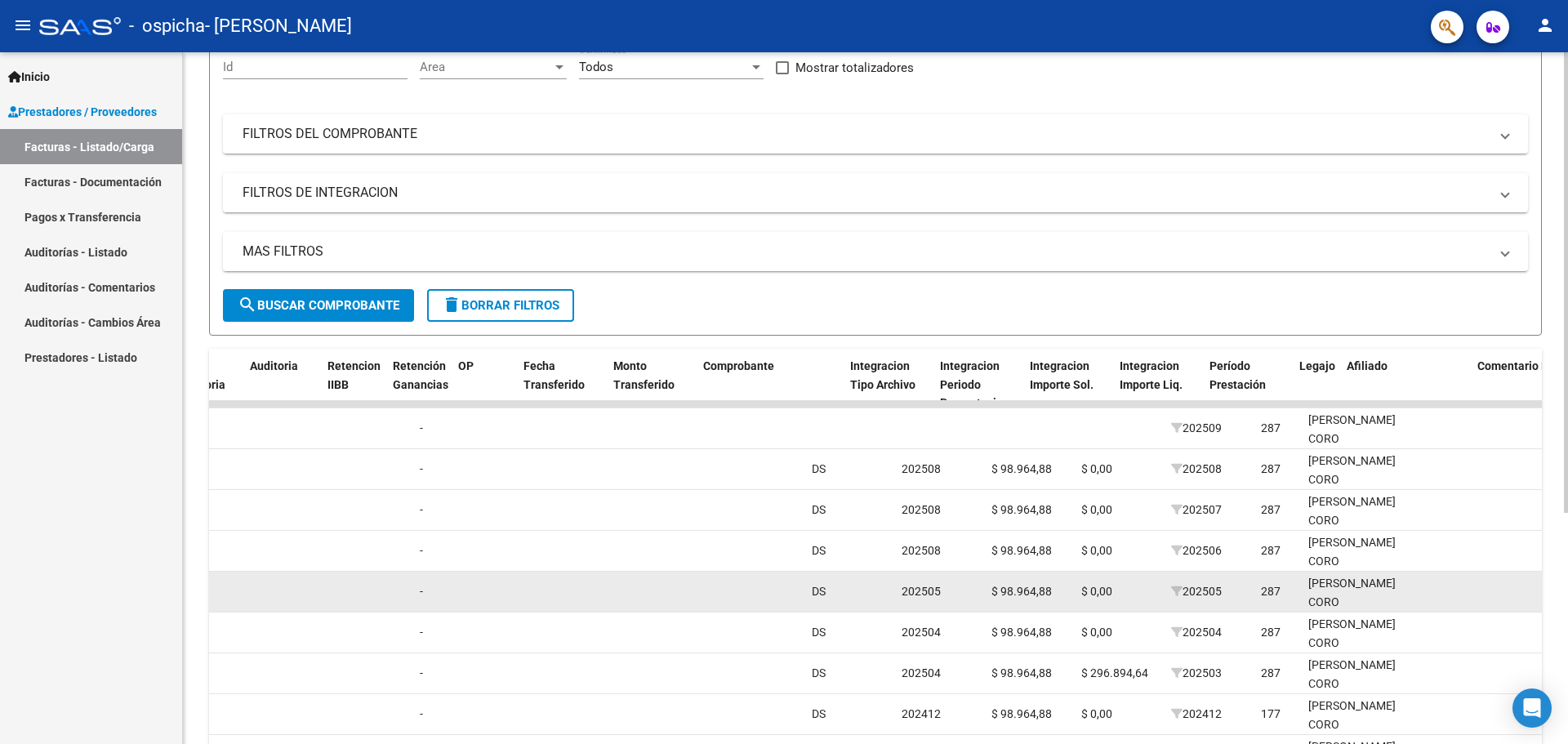
drag, startPoint x: 945, startPoint y: 607, endPoint x: 994, endPoint y: 591, distance: 51.5
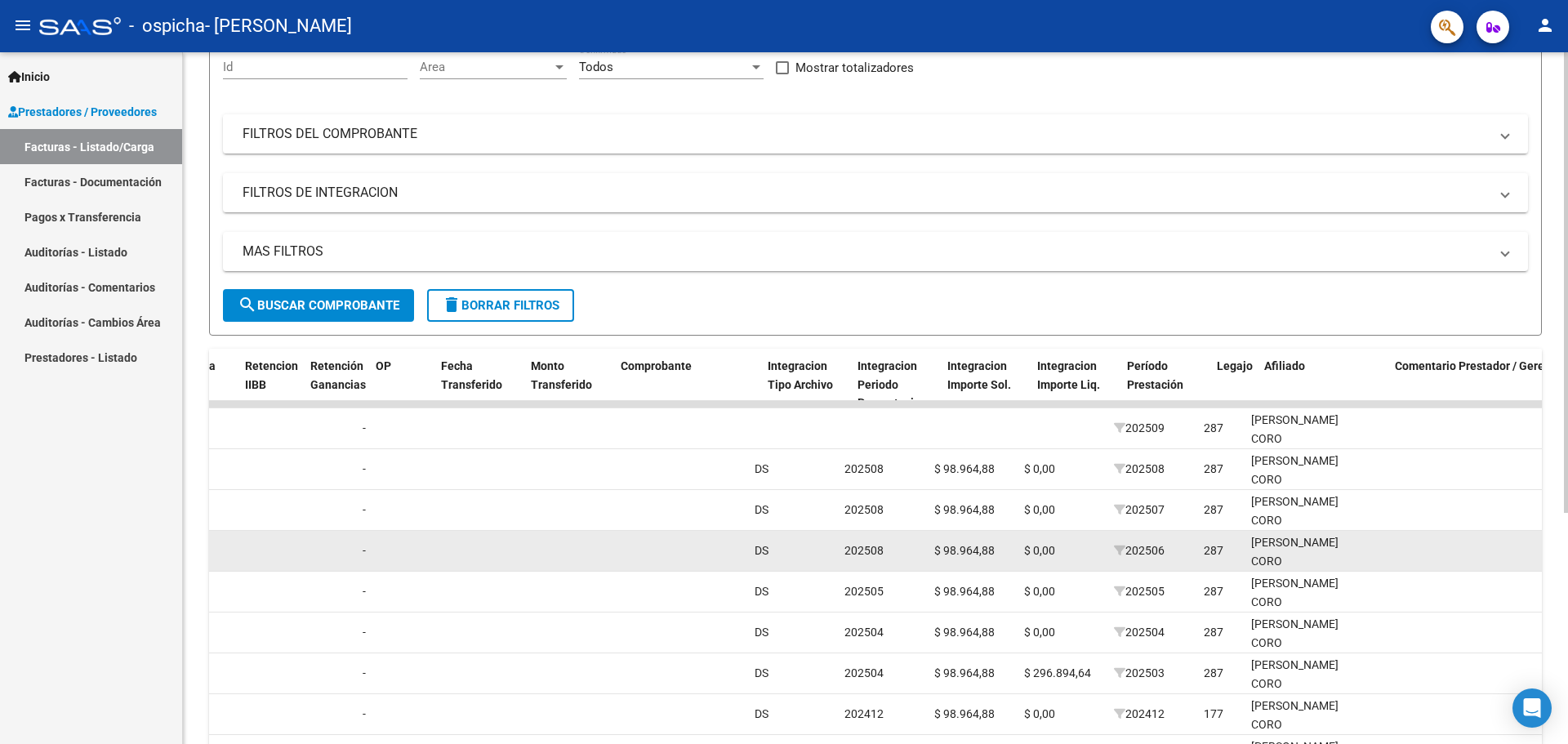
drag, startPoint x: 1077, startPoint y: 581, endPoint x: 1159, endPoint y: 532, distance: 95.5
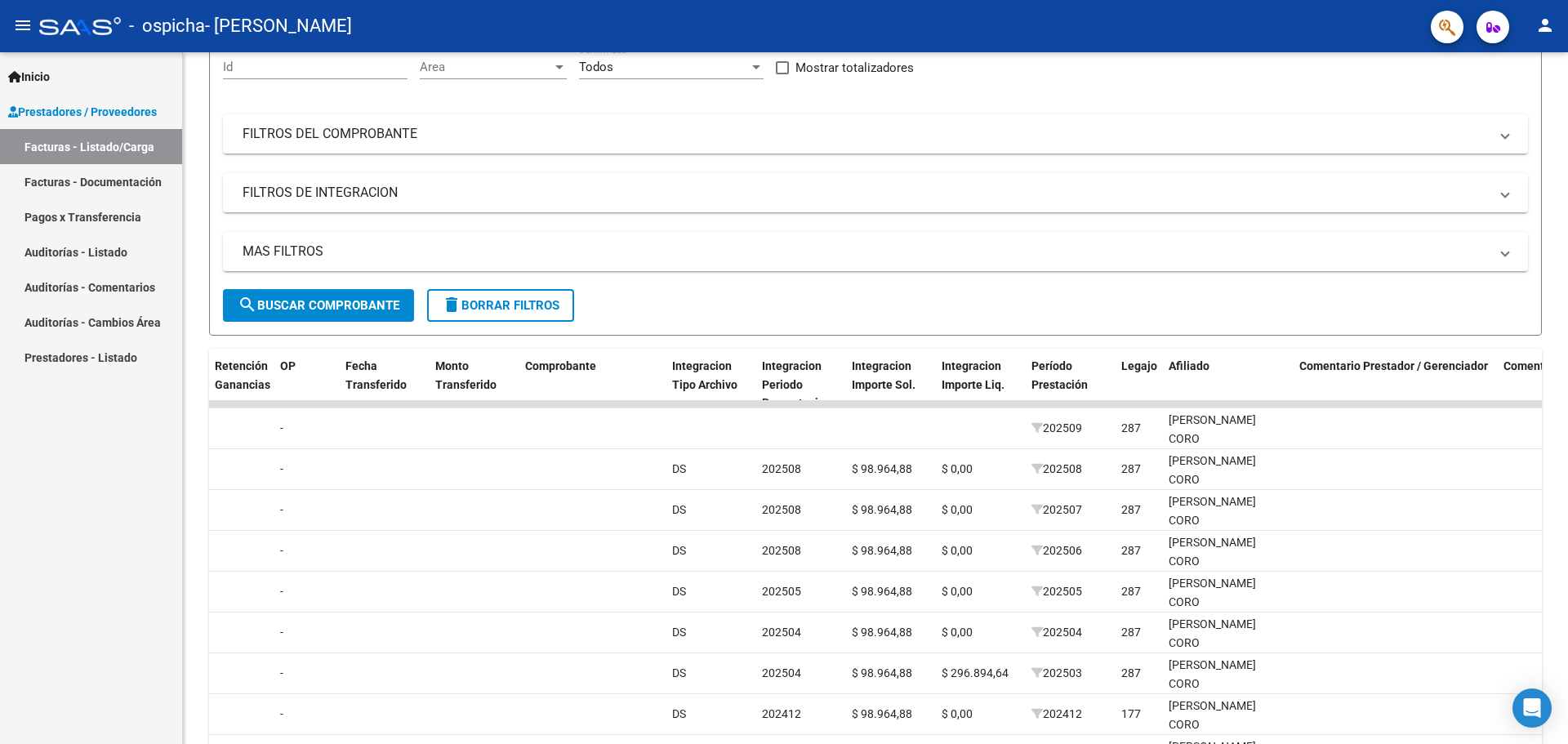
scroll to position [0, 0]
